Goal: Task Accomplishment & Management: Use online tool/utility

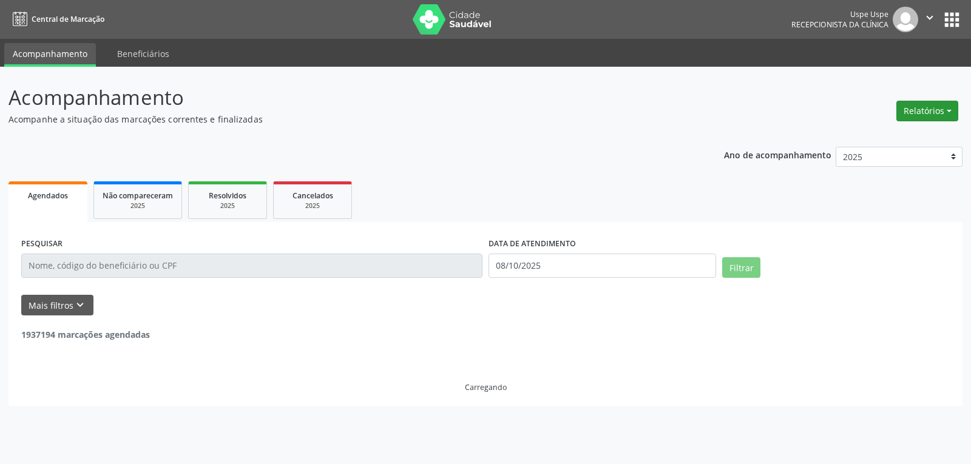
click at [917, 110] on button "Relatórios" at bounding box center [928, 111] width 62 height 21
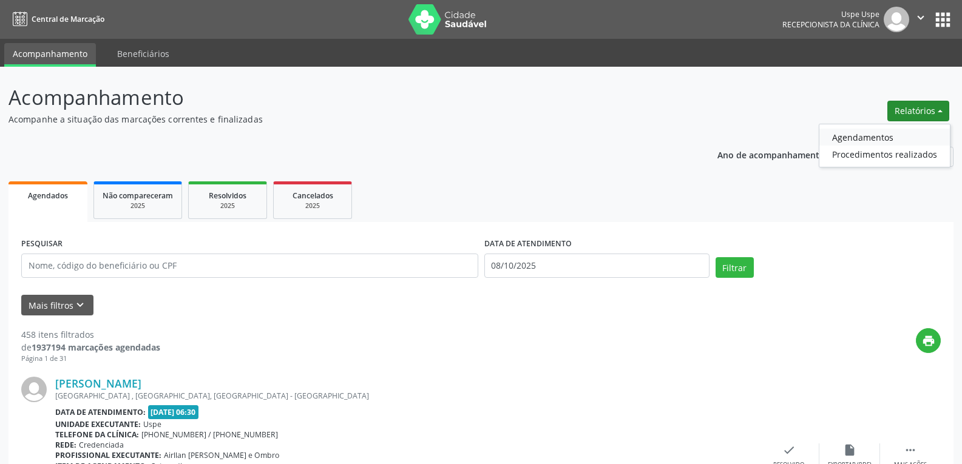
click at [894, 137] on link "Agendamentos" at bounding box center [885, 137] width 131 height 17
select select "9"
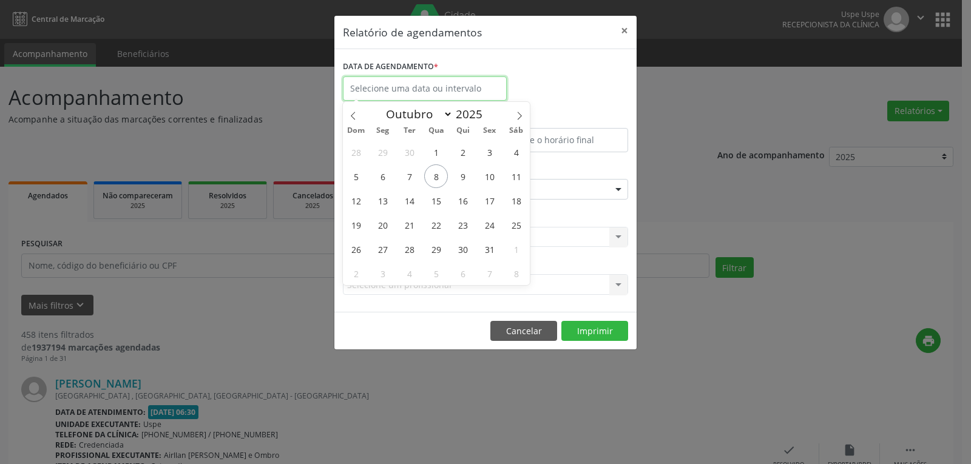
click at [442, 83] on input "text" at bounding box center [425, 88] width 164 height 24
click at [436, 174] on span "8" at bounding box center [436, 177] width 24 height 24
type input "08/10/2025"
click at [436, 174] on span "8" at bounding box center [436, 177] width 24 height 24
click at [436, 174] on div "ESPECIALIDADE Seleciona uma especialidade Todas as especialidades Alergologia A…" at bounding box center [485, 184] width 291 height 47
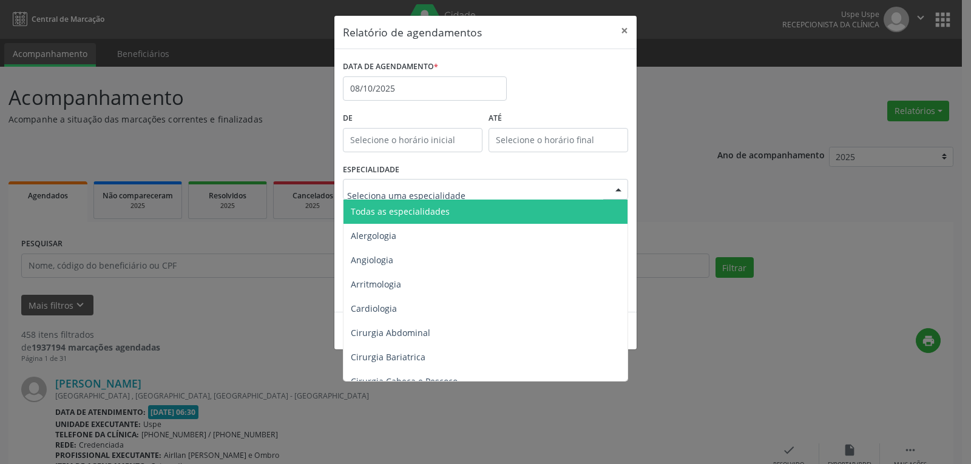
click at [430, 216] on span "Todas as especialidades" at bounding box center [400, 212] width 99 height 12
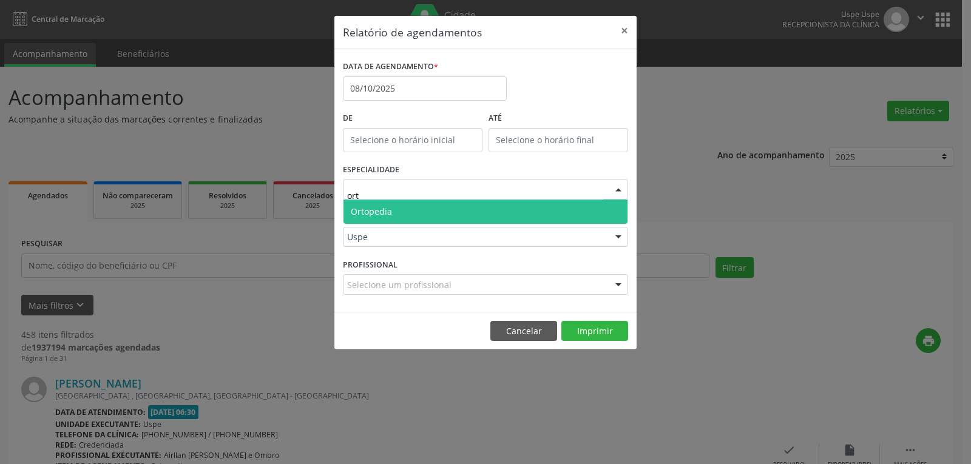
type input "orto"
click at [424, 216] on span "Ortopedia" at bounding box center [486, 212] width 284 height 24
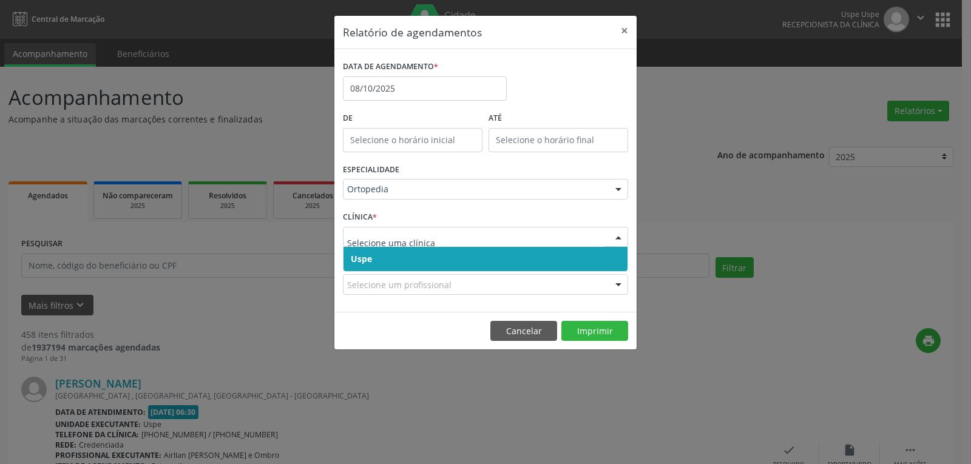
click at [402, 260] on span "Uspe" at bounding box center [486, 259] width 284 height 24
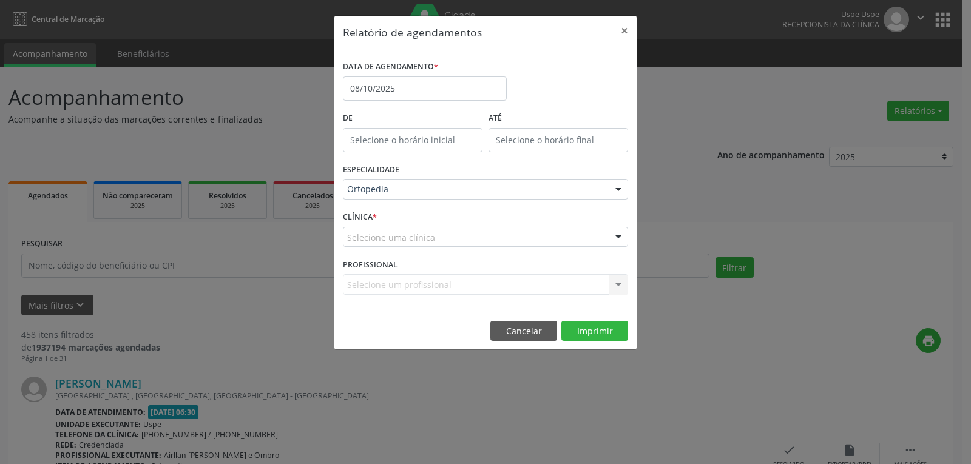
click at [399, 283] on div "Selecione um profissional Nenhum resultado encontrado para: " " Não há nenhuma …" at bounding box center [485, 284] width 285 height 21
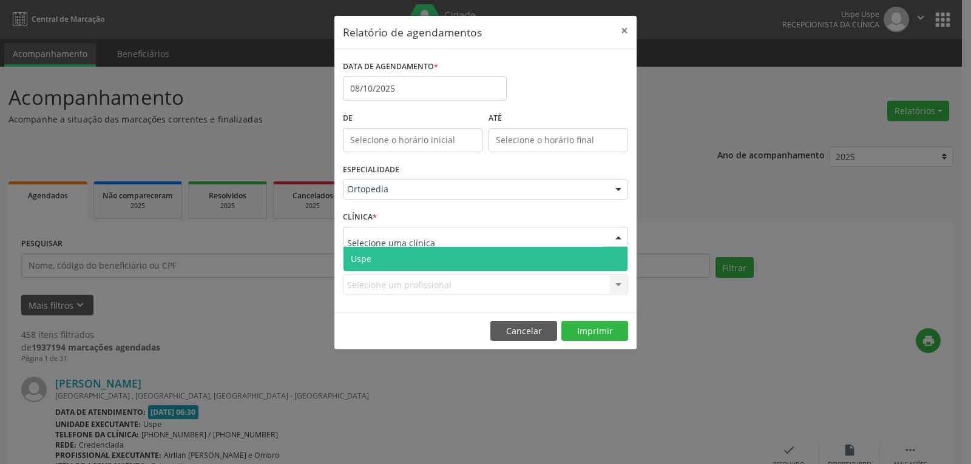
click at [403, 266] on span "Uspe" at bounding box center [486, 259] width 284 height 24
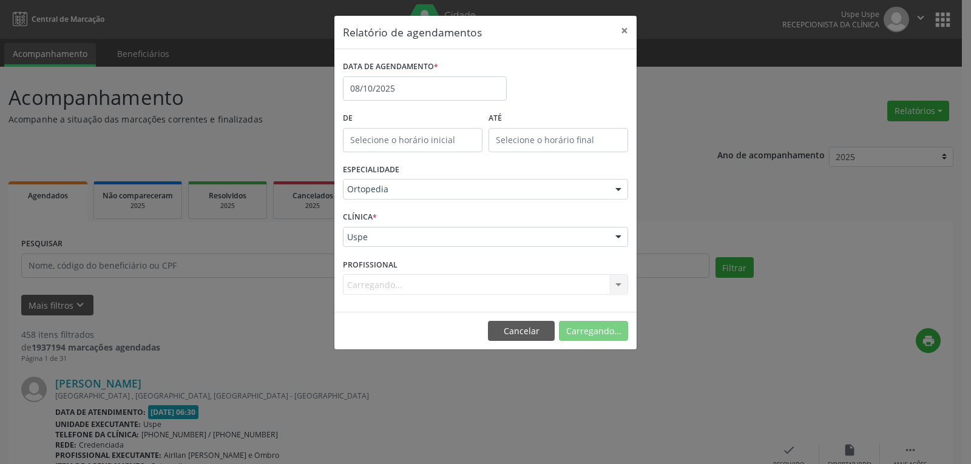
click at [391, 291] on div "Carregando... Nenhum resultado encontrado para: " " Não há nenhuma opção para s…" at bounding box center [485, 284] width 285 height 21
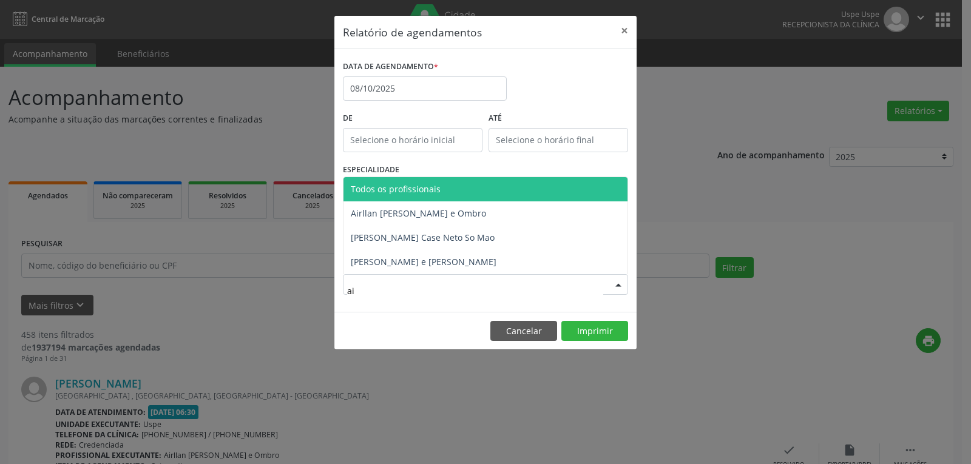
type input "air"
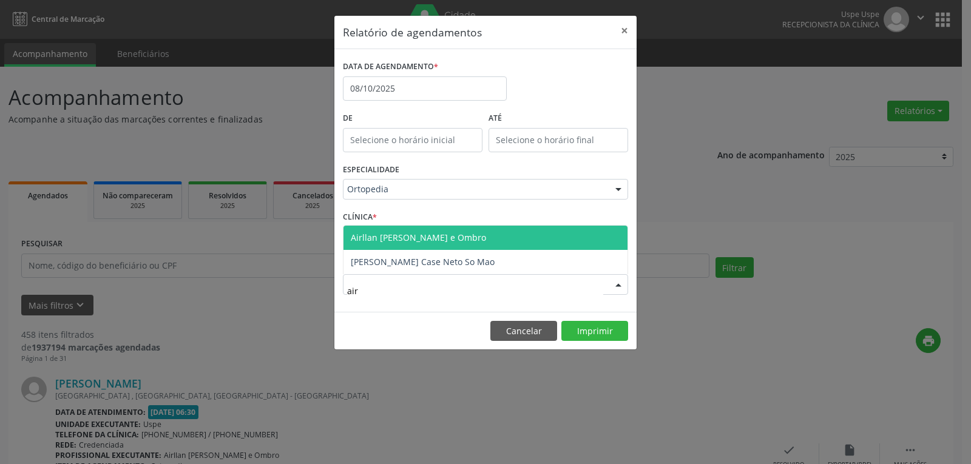
click at [401, 235] on span "Airllan [PERSON_NAME] e Ombro" at bounding box center [418, 238] width 135 height 12
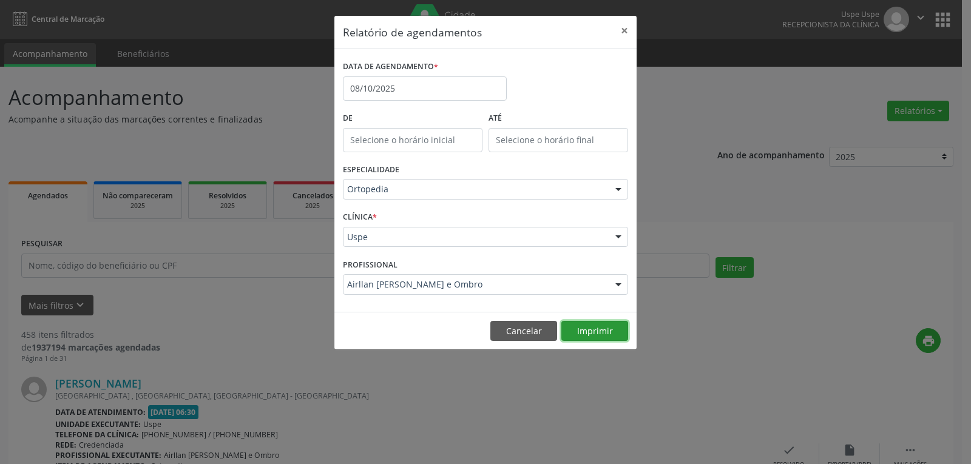
click at [588, 331] on button "Imprimir" at bounding box center [595, 331] width 67 height 21
click at [537, 330] on button "Cancelar" at bounding box center [524, 331] width 67 height 21
